Goal: Information Seeking & Learning: Find specific fact

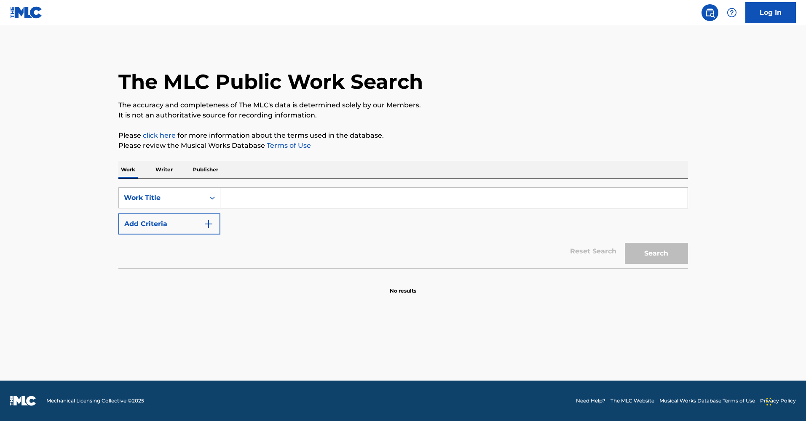
click at [299, 194] on input "Search Form" at bounding box center [453, 198] width 467 height 20
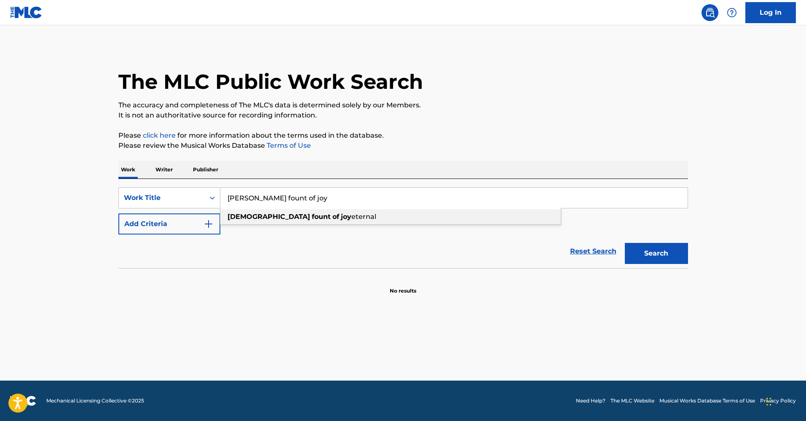
click at [312, 220] on strong "fount" at bounding box center [321, 217] width 19 height 8
type input "[PERSON_NAME] fount of joy eternal"
click at [648, 256] on button "Search" at bounding box center [656, 253] width 63 height 21
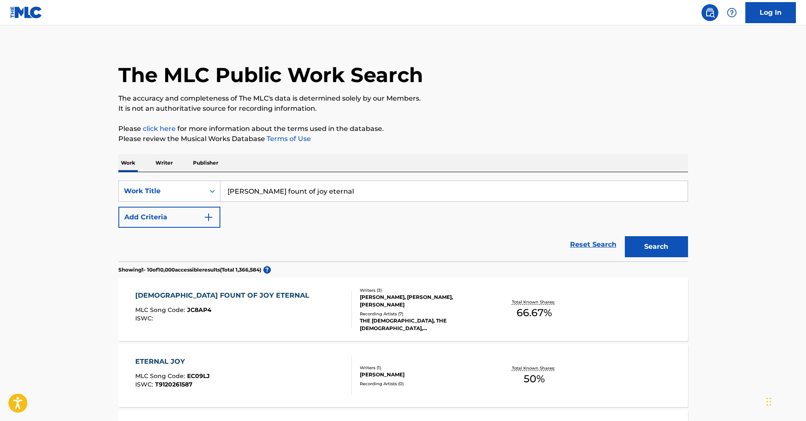
scroll to position [9, 0]
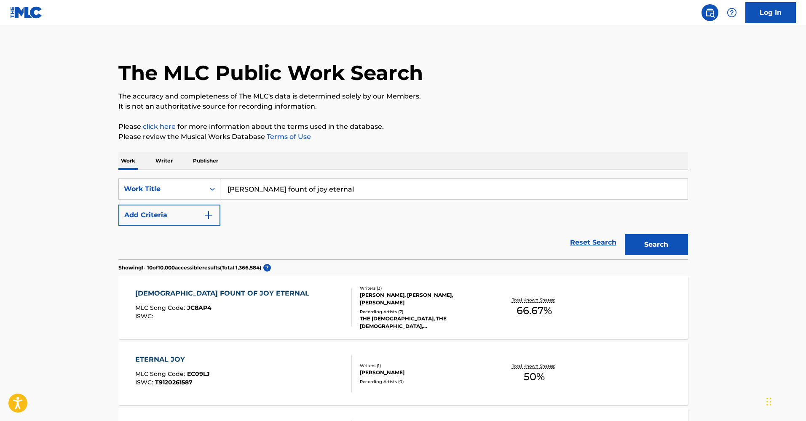
click at [209, 292] on div "[DEMOGRAPHIC_DATA] FOUNT OF JOY ETERNAL" at bounding box center [224, 294] width 178 height 10
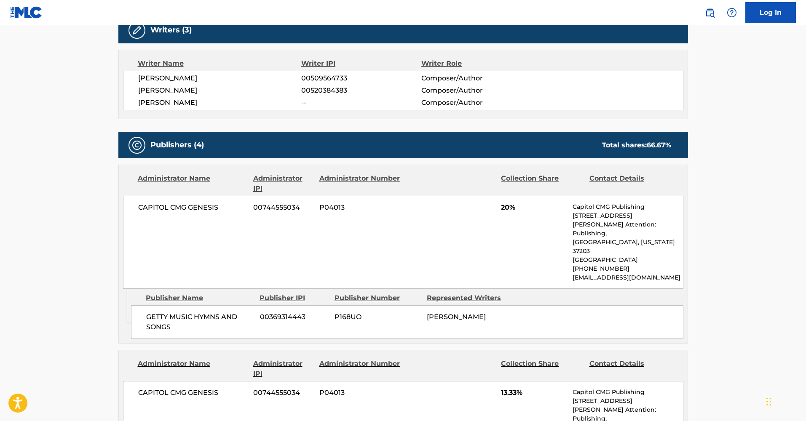
scroll to position [302, 0]
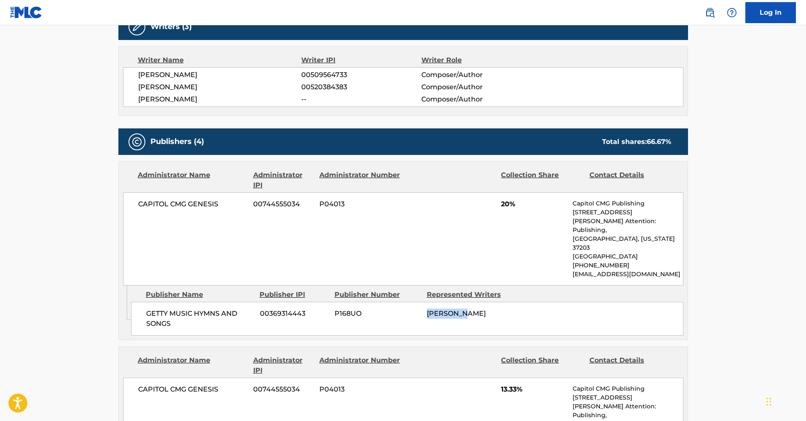
drag, startPoint x: 426, startPoint y: 284, endPoint x: 475, endPoint y: 284, distance: 48.9
click at [475, 309] on div "[PERSON_NAME]" at bounding box center [470, 314] width 86 height 10
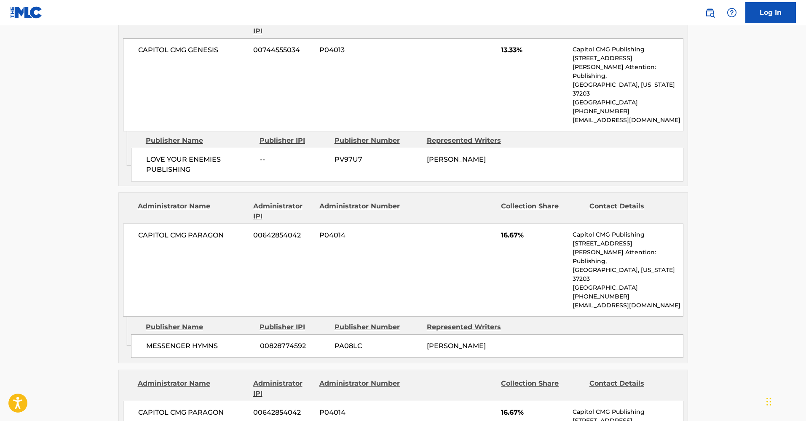
scroll to position [646, 0]
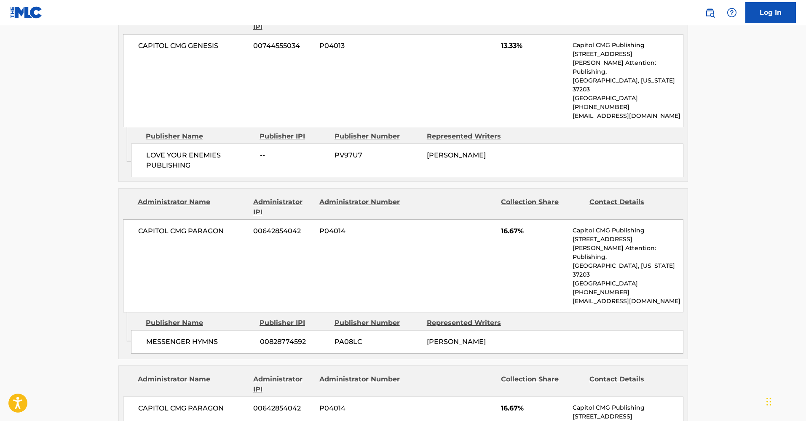
click at [194, 318] on div "Publisher Name" at bounding box center [199, 323] width 107 height 10
click at [163, 318] on div "Publisher Name" at bounding box center [199, 323] width 107 height 10
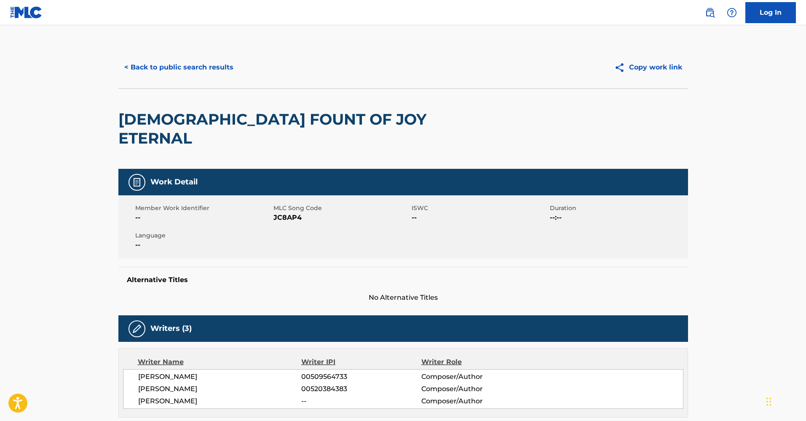
scroll to position [0, 0]
click at [147, 67] on button "< Back to public search results" at bounding box center [178, 67] width 121 height 21
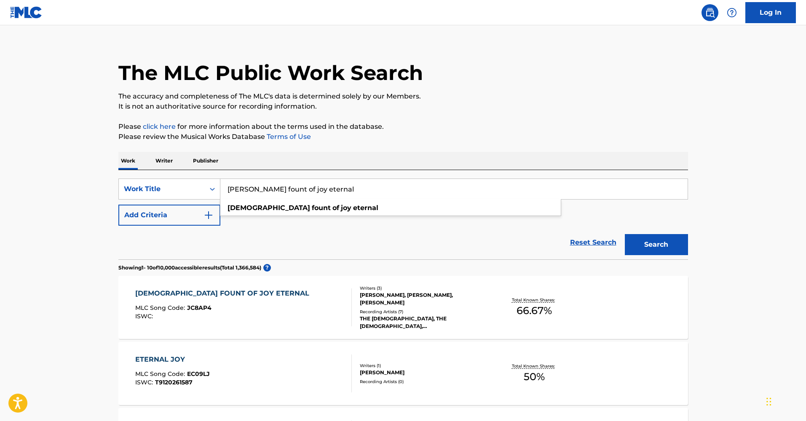
drag, startPoint x: 332, startPoint y: 193, endPoint x: 224, endPoint y: 192, distance: 107.9
click at [224, 192] on input "[PERSON_NAME] fount of joy eternal" at bounding box center [453, 189] width 467 height 20
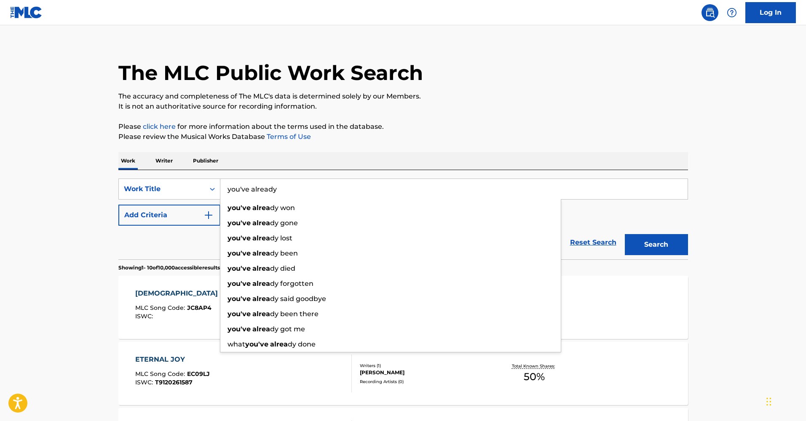
drag, startPoint x: 224, startPoint y: 192, endPoint x: 240, endPoint y: 209, distance: 23.0
click at [240, 209] on strong "you've" at bounding box center [239, 208] width 23 height 8
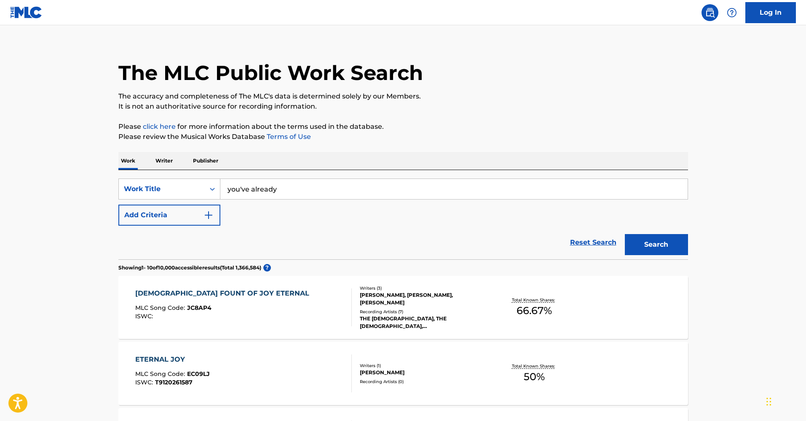
type input "you've already won"
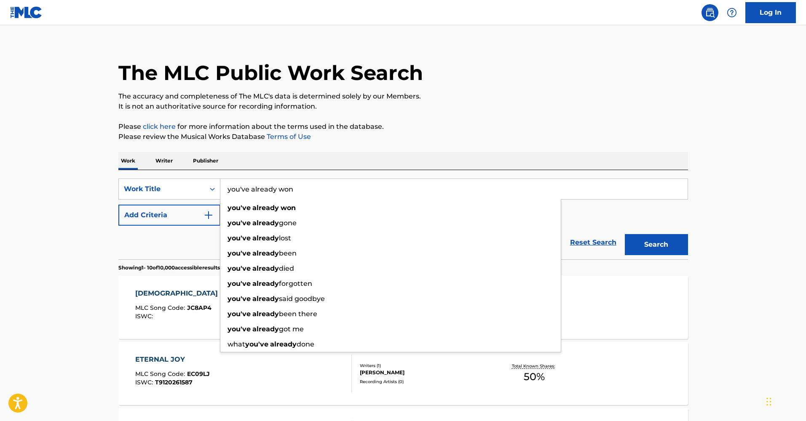
click at [240, 209] on strong "you've" at bounding box center [239, 208] width 23 height 8
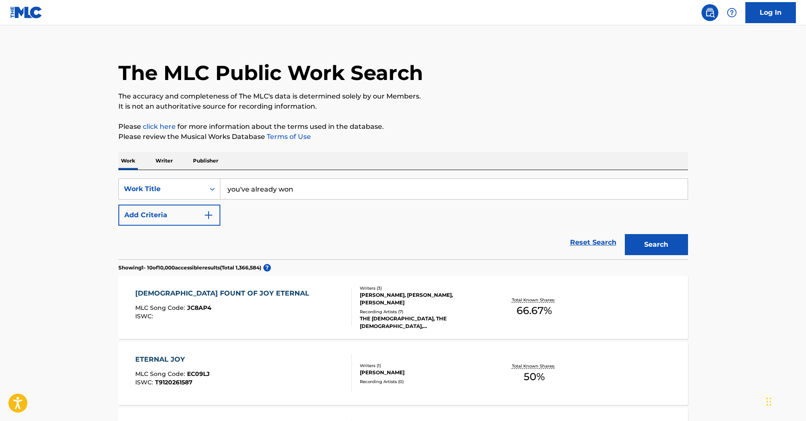
click at [656, 237] on button "Search" at bounding box center [656, 244] width 63 height 21
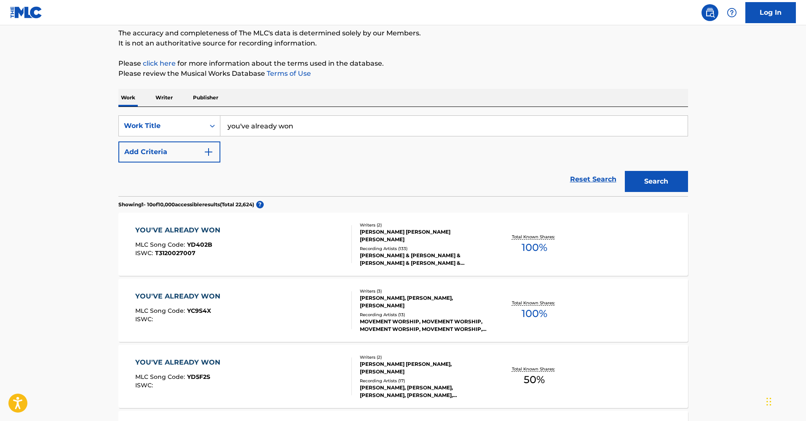
scroll to position [75, 0]
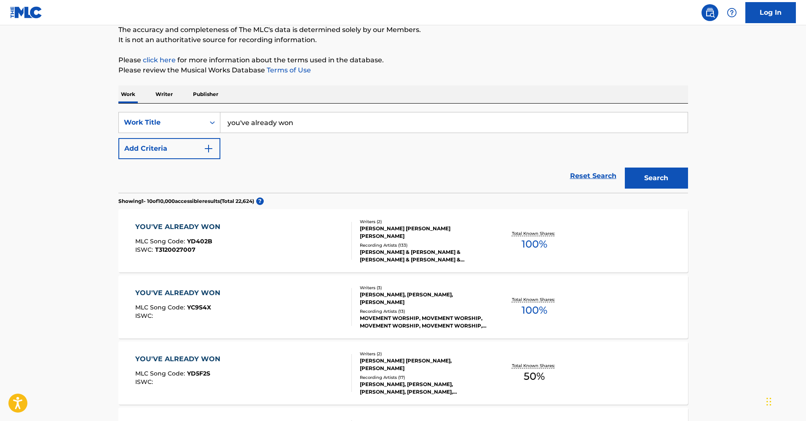
click at [165, 228] on div "YOU'VE ALREADY WON" at bounding box center [179, 227] width 89 height 10
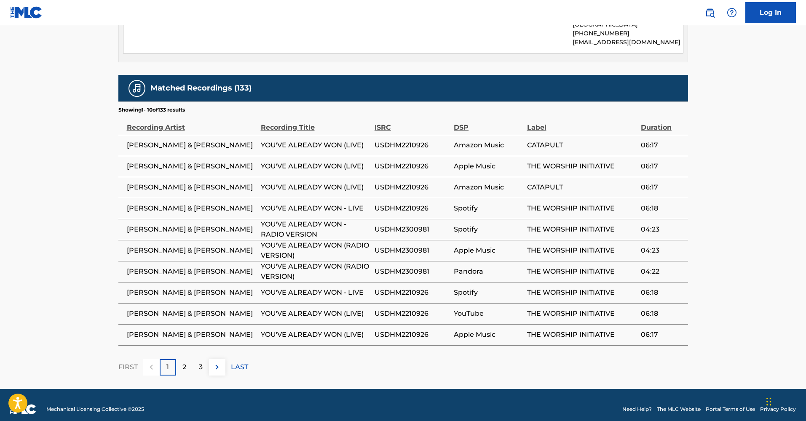
scroll to position [812, 0]
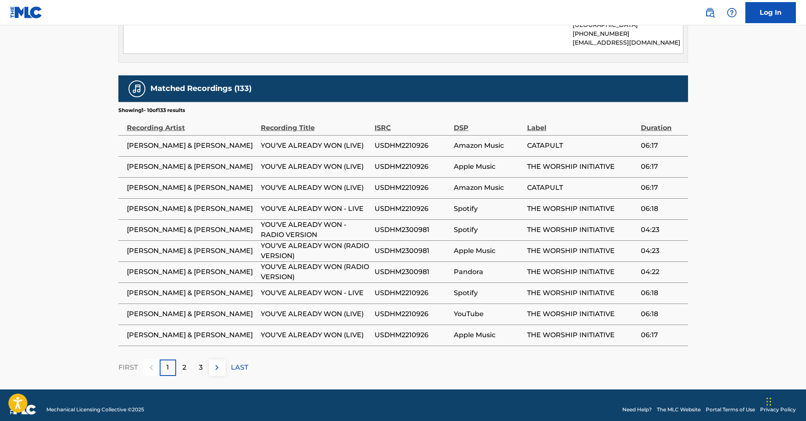
click at [187, 361] on div "2" at bounding box center [184, 368] width 16 height 16
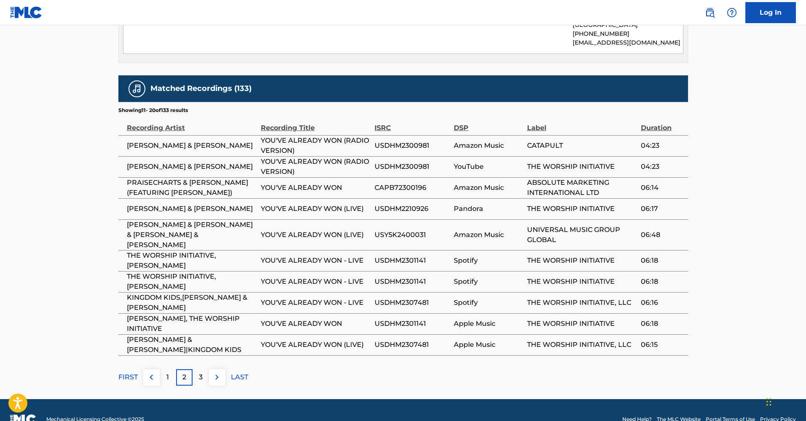
click at [169, 372] on p "1" at bounding box center [167, 377] width 3 height 10
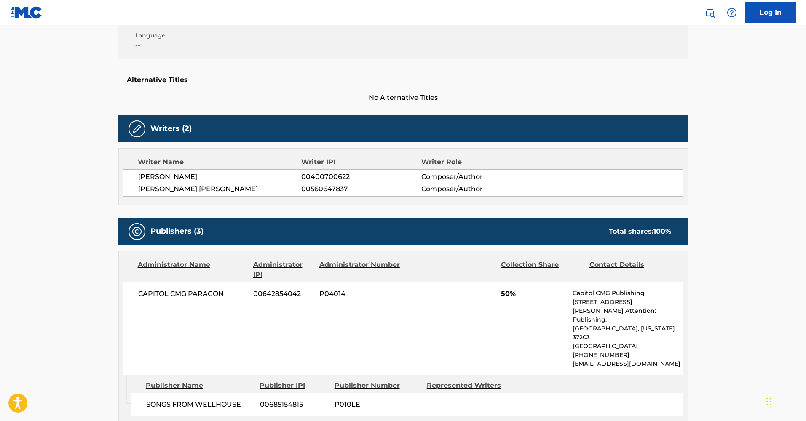
scroll to position [182, 0]
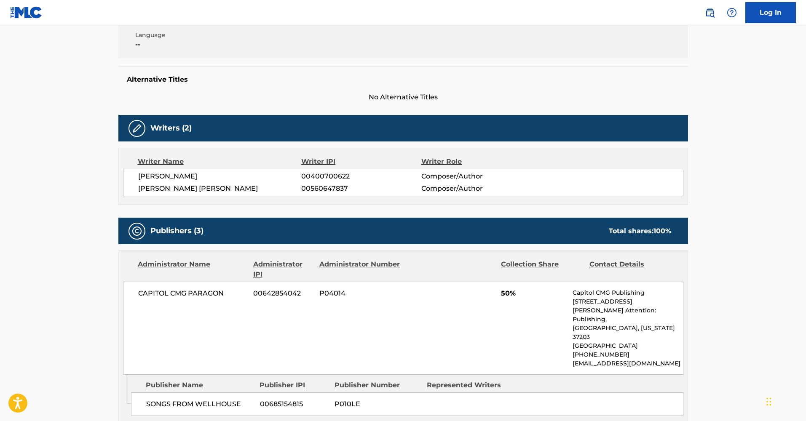
click at [162, 230] on h5 "Publishers (3)" at bounding box center [176, 231] width 53 height 10
click at [137, 129] on img at bounding box center [137, 128] width 10 height 10
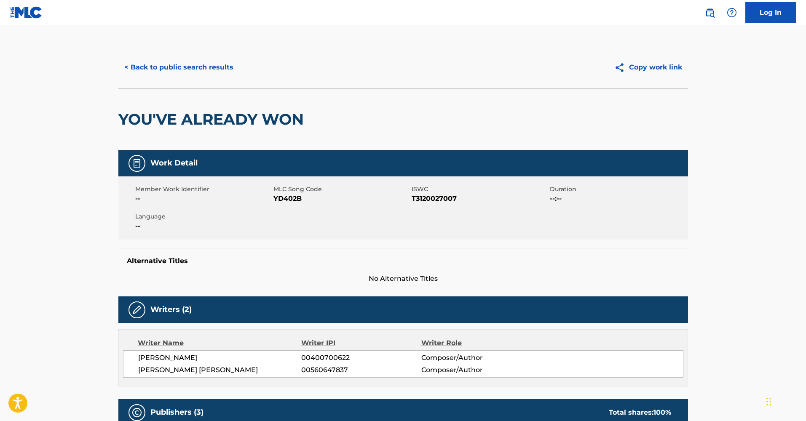
scroll to position [0, 0]
click at [197, 68] on button "< Back to public search results" at bounding box center [178, 67] width 121 height 21
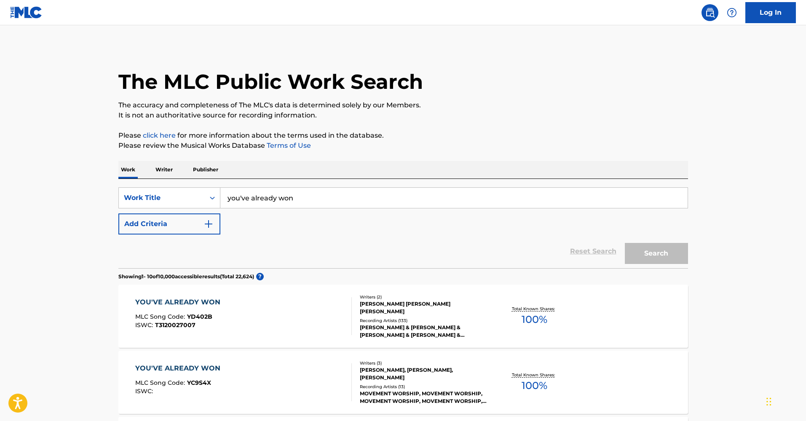
scroll to position [75, 0]
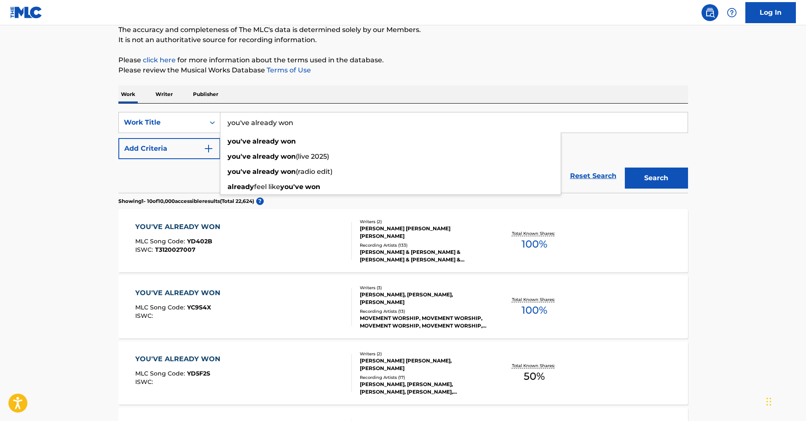
drag, startPoint x: 305, startPoint y: 123, endPoint x: 229, endPoint y: 114, distance: 77.2
click at [229, 114] on input "you've already won" at bounding box center [453, 122] width 467 height 20
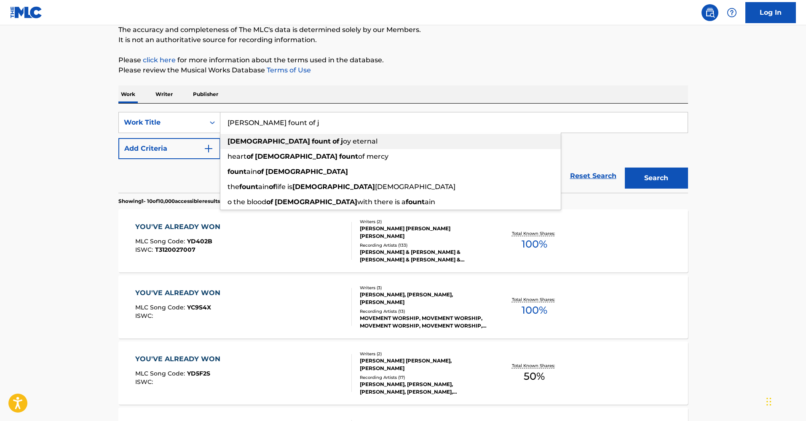
click at [257, 145] on div "[PERSON_NAME] fount of j oy eternal" at bounding box center [390, 141] width 340 height 15
type input "[PERSON_NAME] fount of joy eternal"
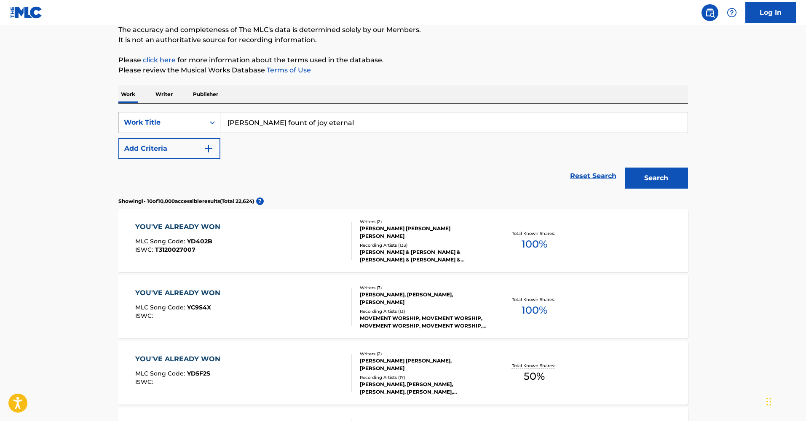
click at [645, 177] on button "Search" at bounding box center [656, 178] width 63 height 21
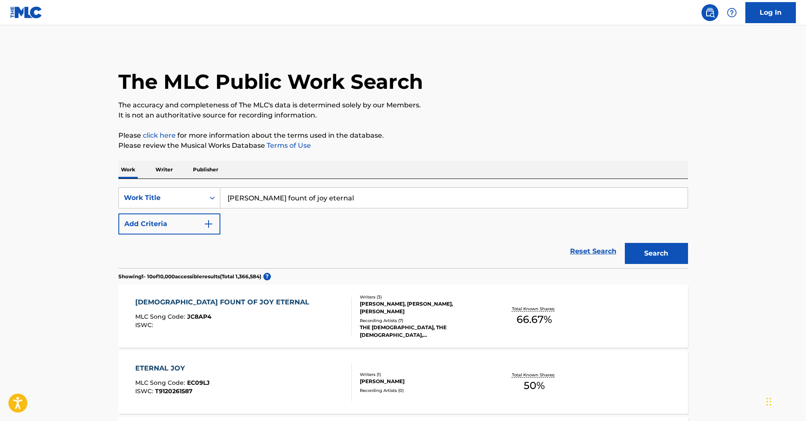
click at [217, 303] on div "[DEMOGRAPHIC_DATA] FOUNT OF JOY ETERNAL" at bounding box center [224, 302] width 178 height 10
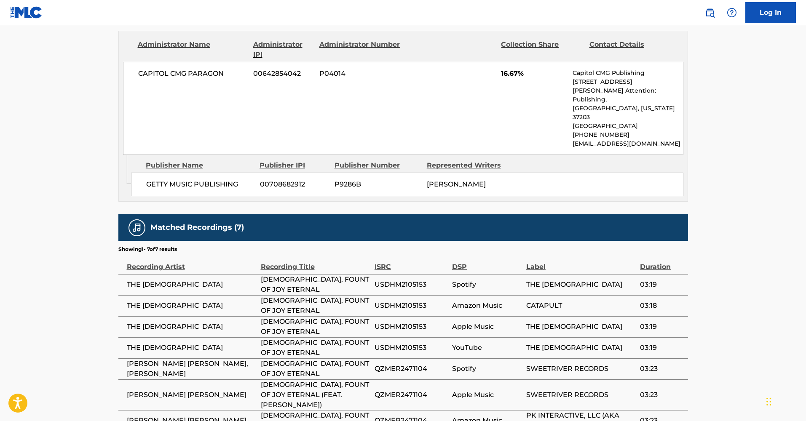
scroll to position [980, 0]
click at [545, 301] on span "CATAPULT" at bounding box center [581, 306] width 110 height 10
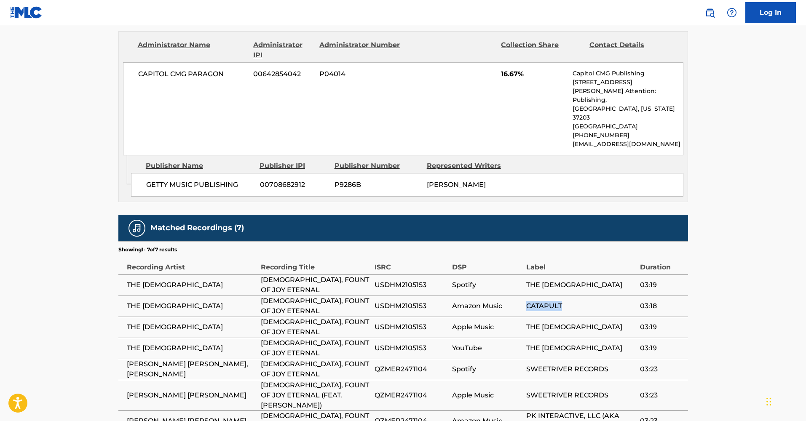
click at [545, 301] on span "CATAPULT" at bounding box center [581, 306] width 110 height 10
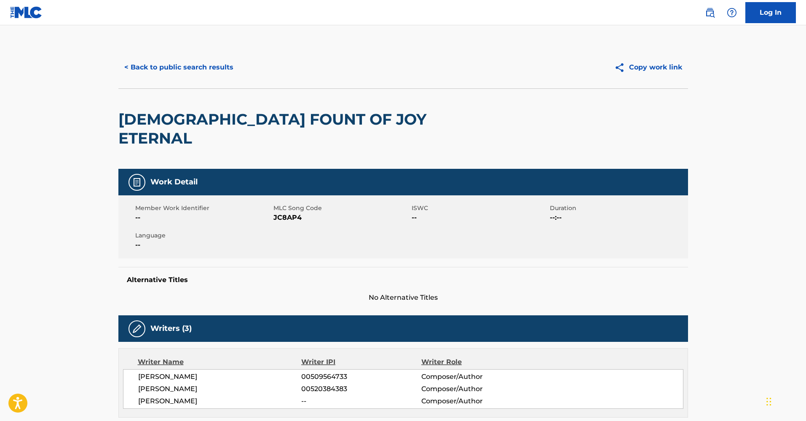
scroll to position [0, 0]
click at [202, 64] on button "< Back to public search results" at bounding box center [178, 67] width 121 height 21
